Goal: Task Accomplishment & Management: Manage account settings

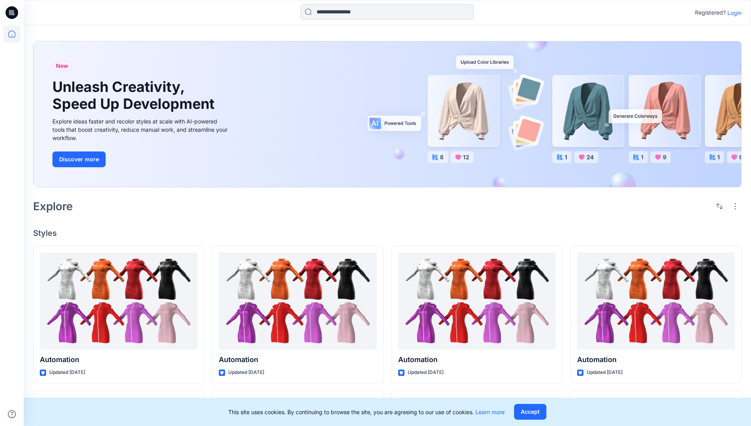
click at [737, 14] on p "Login" at bounding box center [734, 13] width 14 height 8
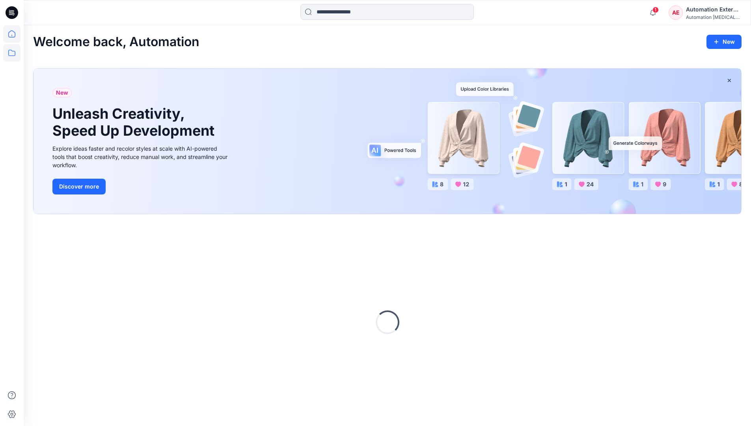
click at [12, 56] on icon at bounding box center [11, 52] width 17 height 17
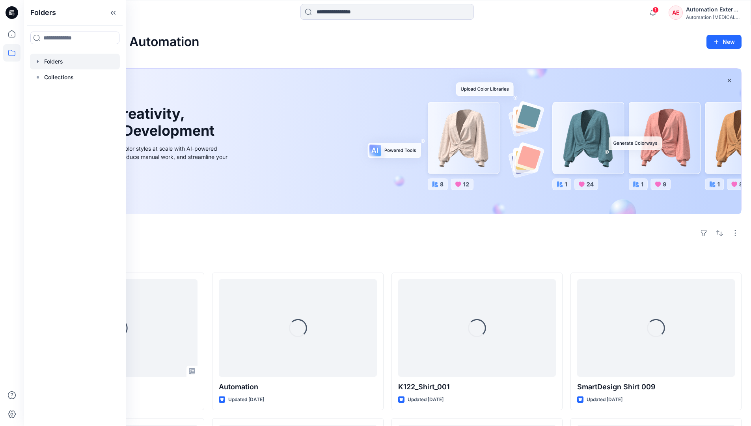
click at [60, 57] on div at bounding box center [75, 62] width 90 height 16
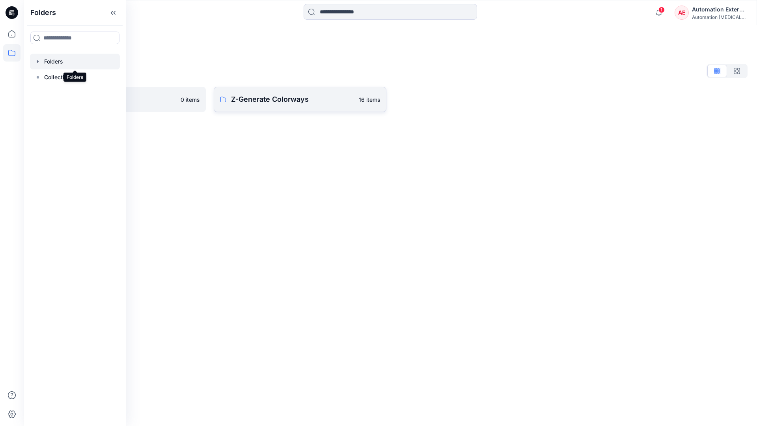
click at [278, 100] on p "Z-Generate Colorways" at bounding box center [292, 99] width 123 height 11
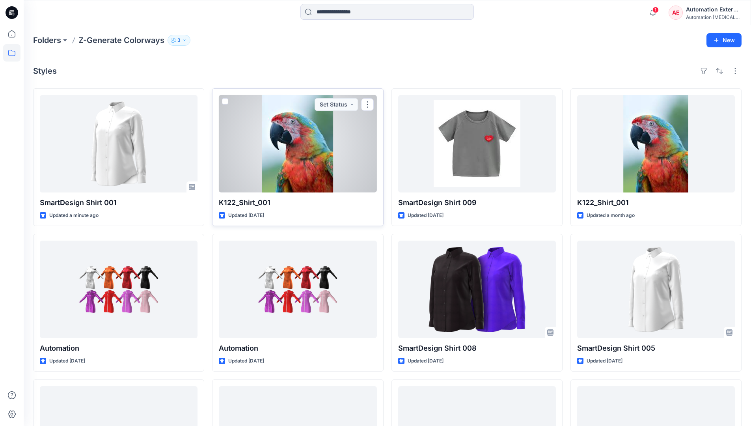
click at [228, 103] on span at bounding box center [225, 101] width 6 height 6
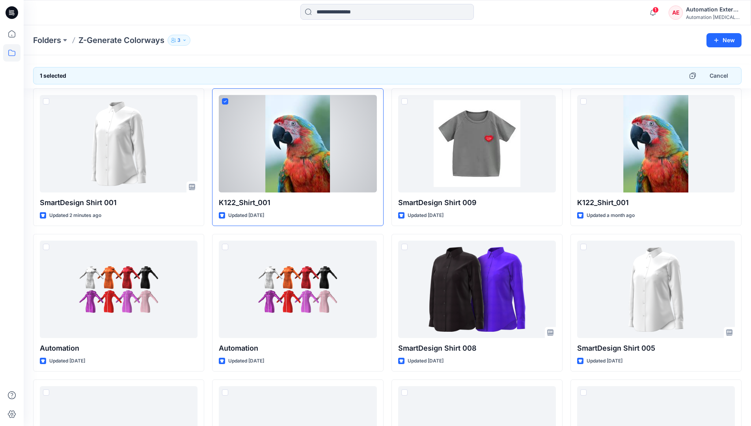
click at [714, 9] on div "Automation External" at bounding box center [713, 9] width 55 height 9
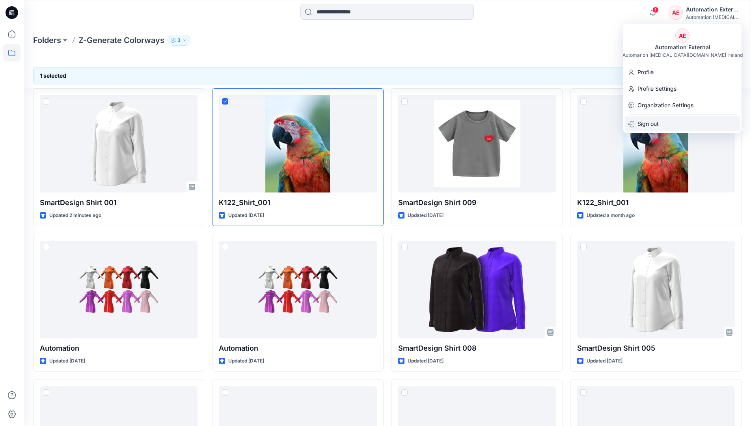
click at [667, 121] on div "Sign out" at bounding box center [682, 123] width 115 height 15
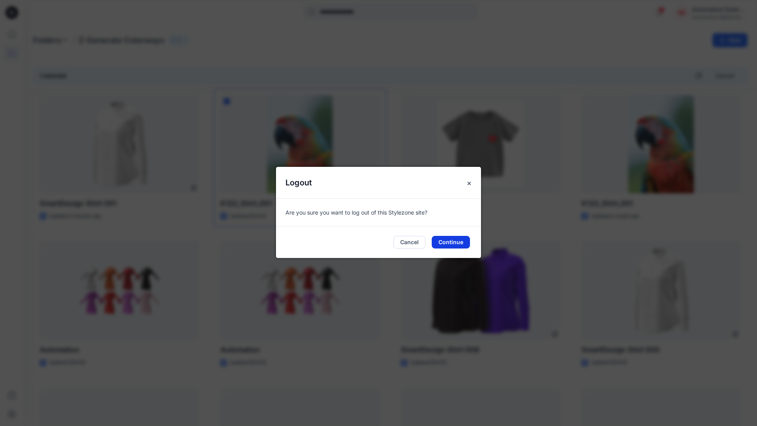
click at [463, 242] on button "Continue" at bounding box center [450, 242] width 38 height 13
